Goal: Task Accomplishment & Management: Manage account settings

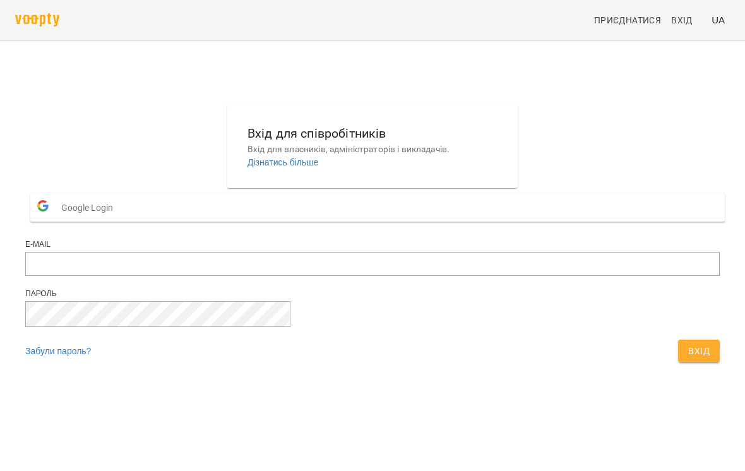
click at [368, 222] on button "Google Login" at bounding box center [377, 207] width 695 height 28
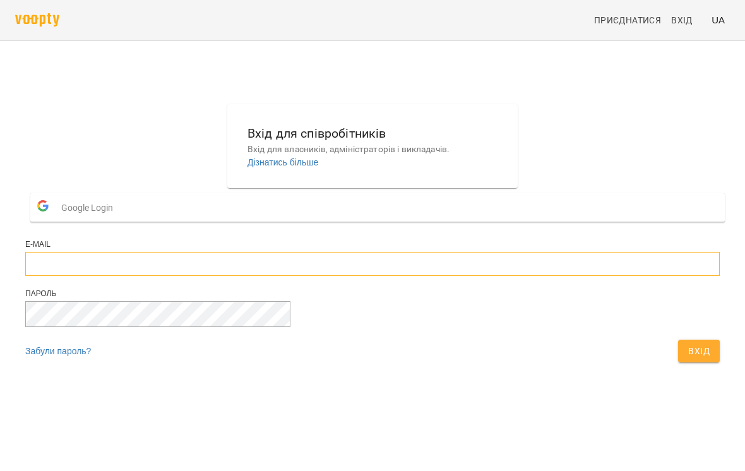
click at [359, 276] on input "email" at bounding box center [372, 264] width 695 height 24
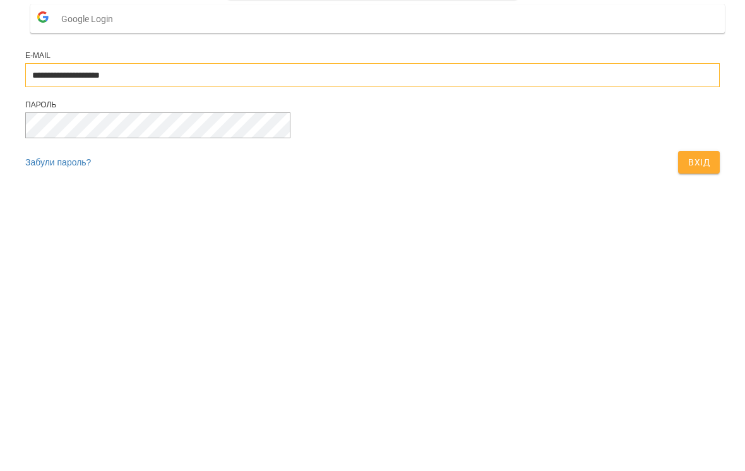
type input "**********"
click at [688, 344] on span "Вхід" at bounding box center [698, 351] width 21 height 15
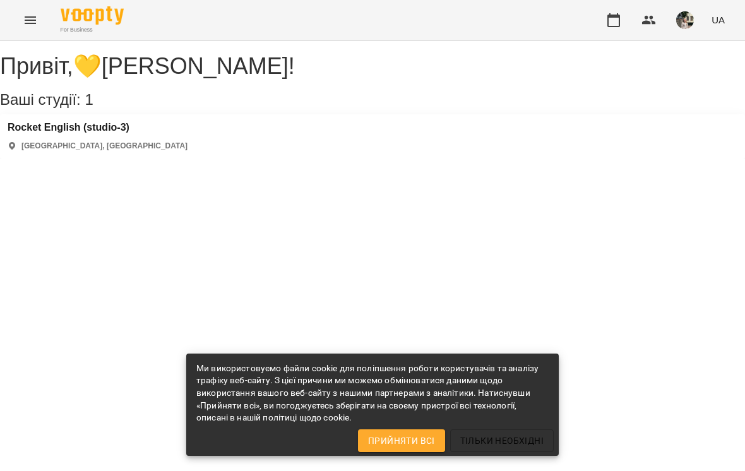
click at [627, 20] on button "button" at bounding box center [614, 20] width 30 height 30
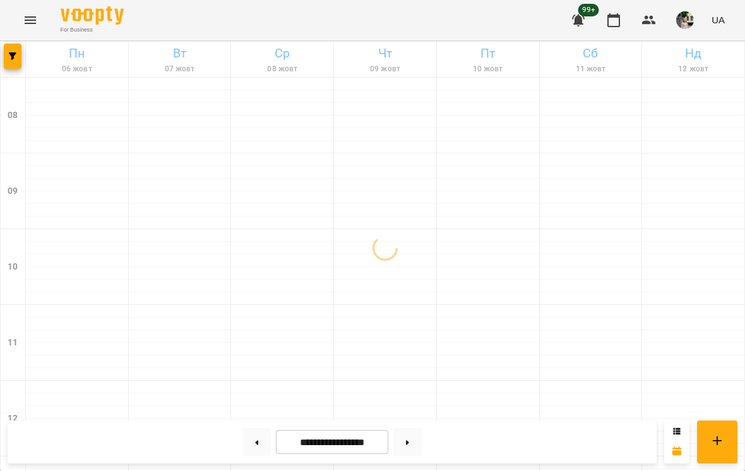
click at [416, 448] on button at bounding box center [408, 442] width 28 height 28
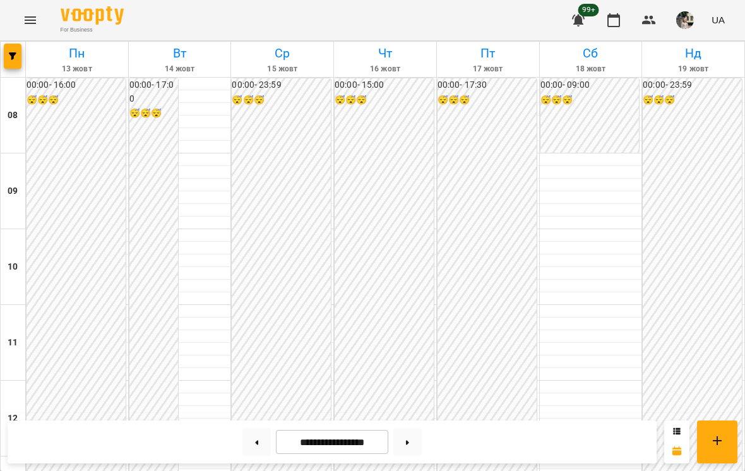
scroll to position [465, 0]
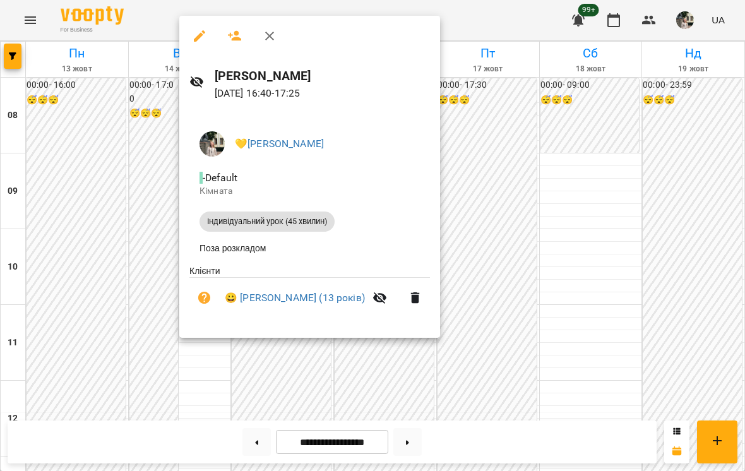
click at [504, 194] on div at bounding box center [372, 235] width 745 height 471
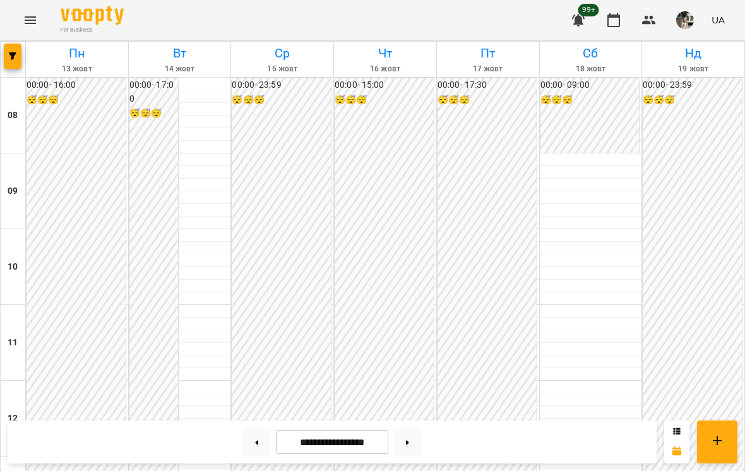
scroll to position [623, 0]
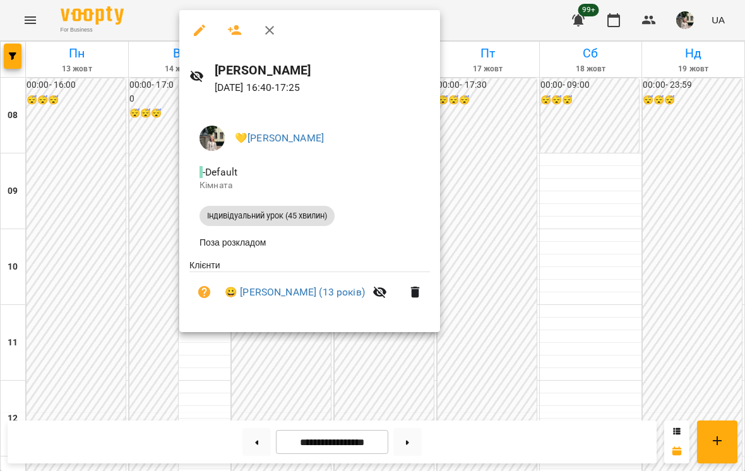
click at [508, 114] on div at bounding box center [372, 235] width 745 height 471
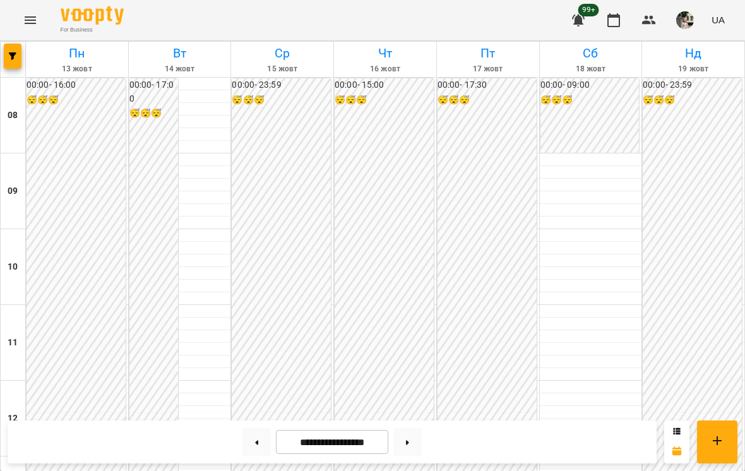
scroll to position [544, 0]
click at [395, 439] on button at bounding box center [408, 442] width 28 height 28
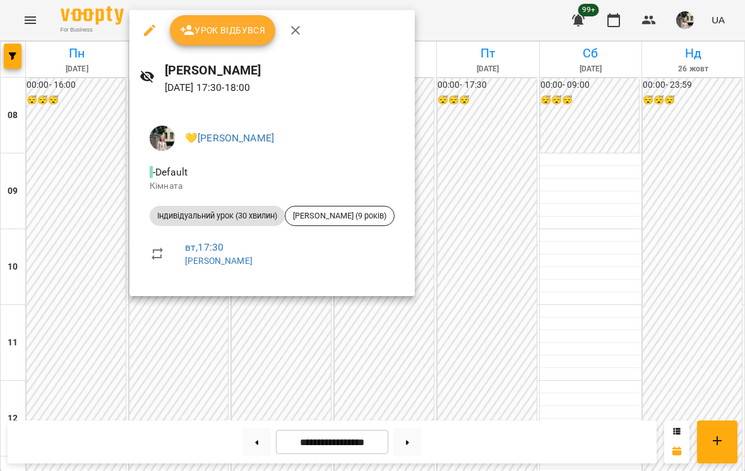
click at [522, 149] on div at bounding box center [372, 235] width 745 height 471
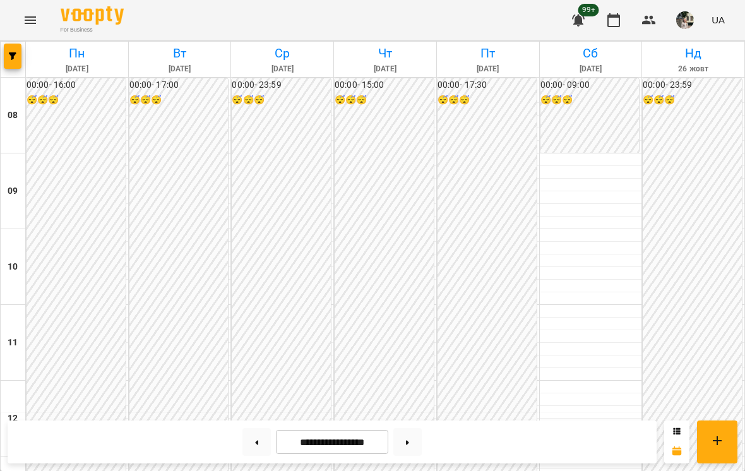
click at [258, 440] on button at bounding box center [257, 442] width 28 height 28
type input "**********"
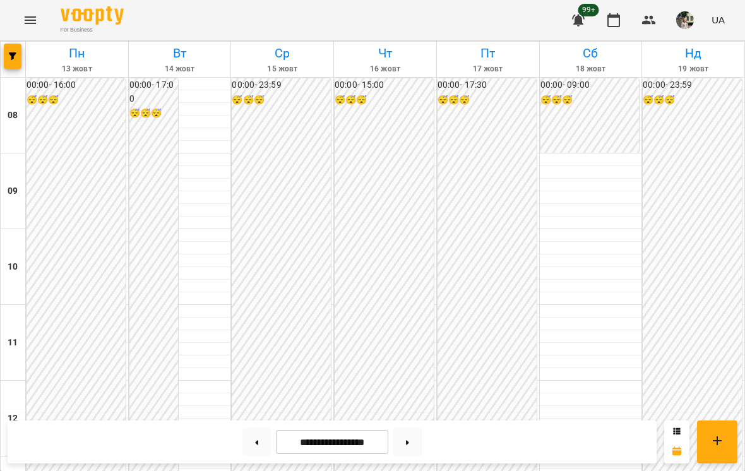
scroll to position [522, 0]
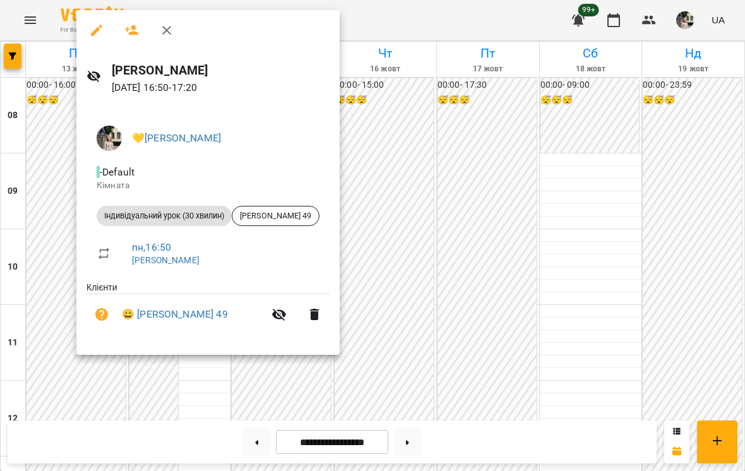
click at [563, 180] on div at bounding box center [372, 235] width 745 height 471
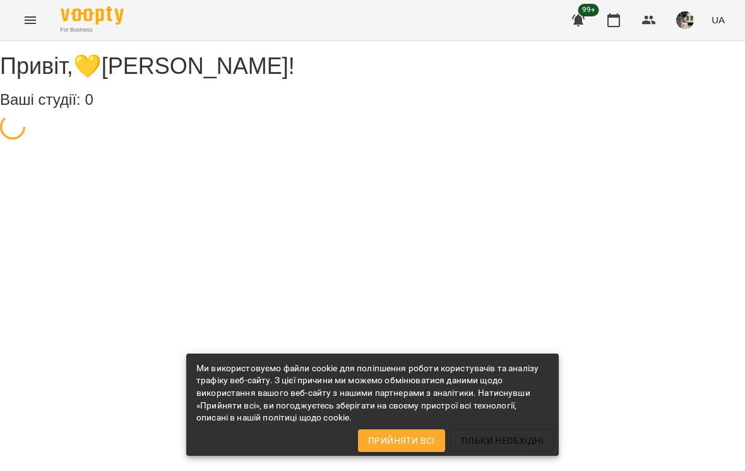
click at [620, 23] on icon "button" at bounding box center [614, 20] width 13 height 14
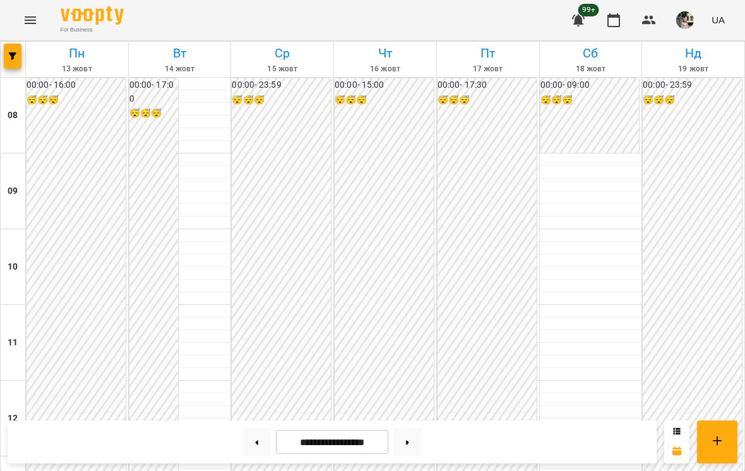
scroll to position [555, 0]
